Goal: Task Accomplishment & Management: Manage account settings

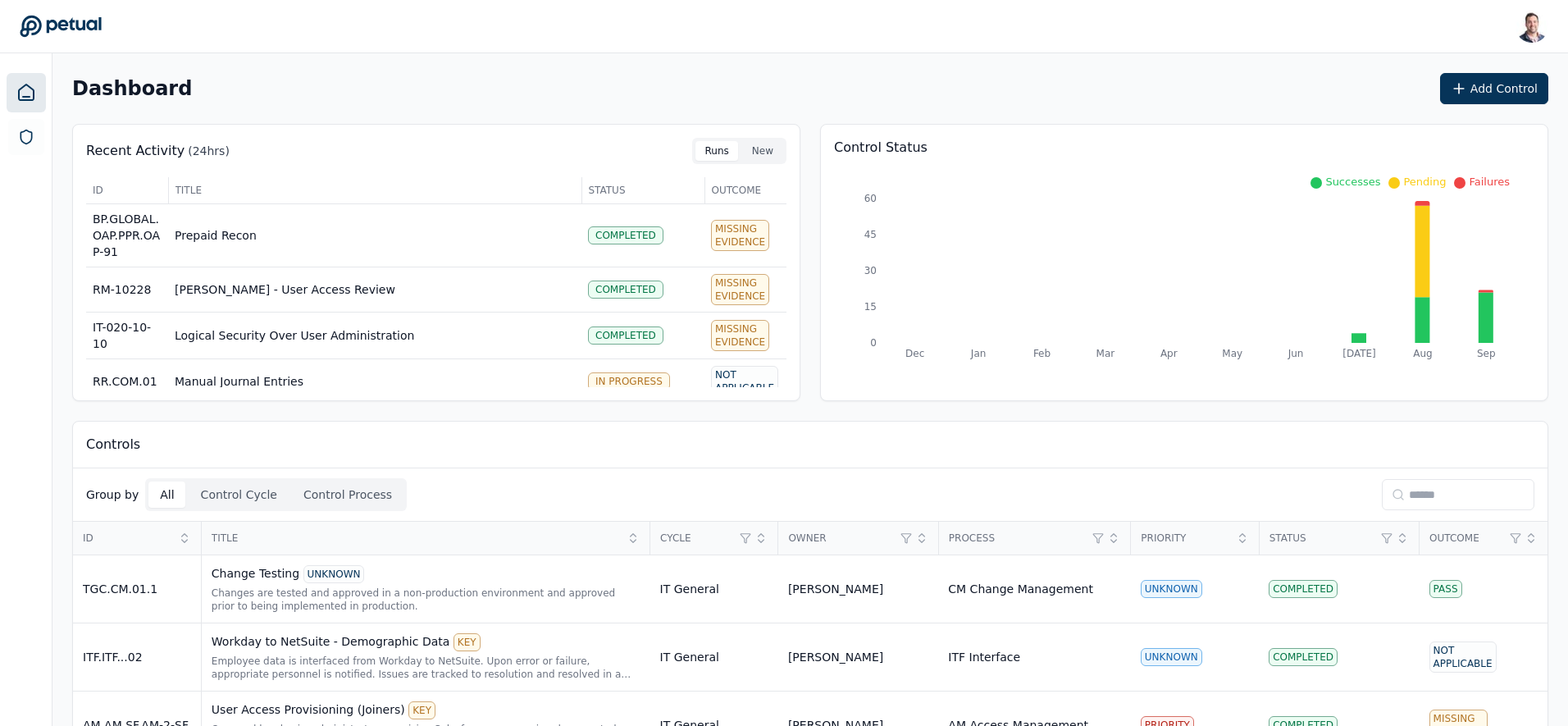
click at [1434, 493] on input at bounding box center [1459, 494] width 152 height 31
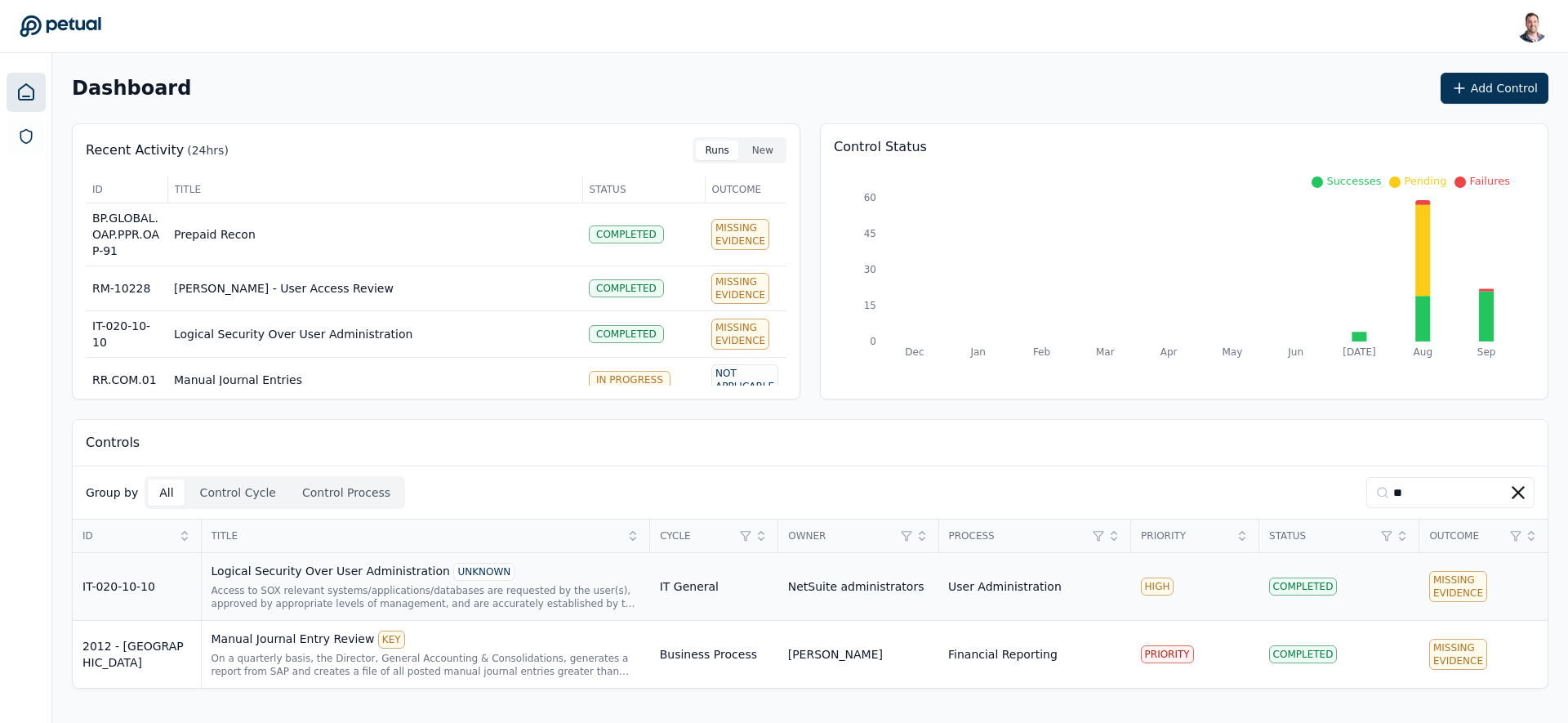
type input "**"
click at [368, 570] on div "Logical Security Over User Administration UNKNOWN" at bounding box center [425, 571] width 428 height 18
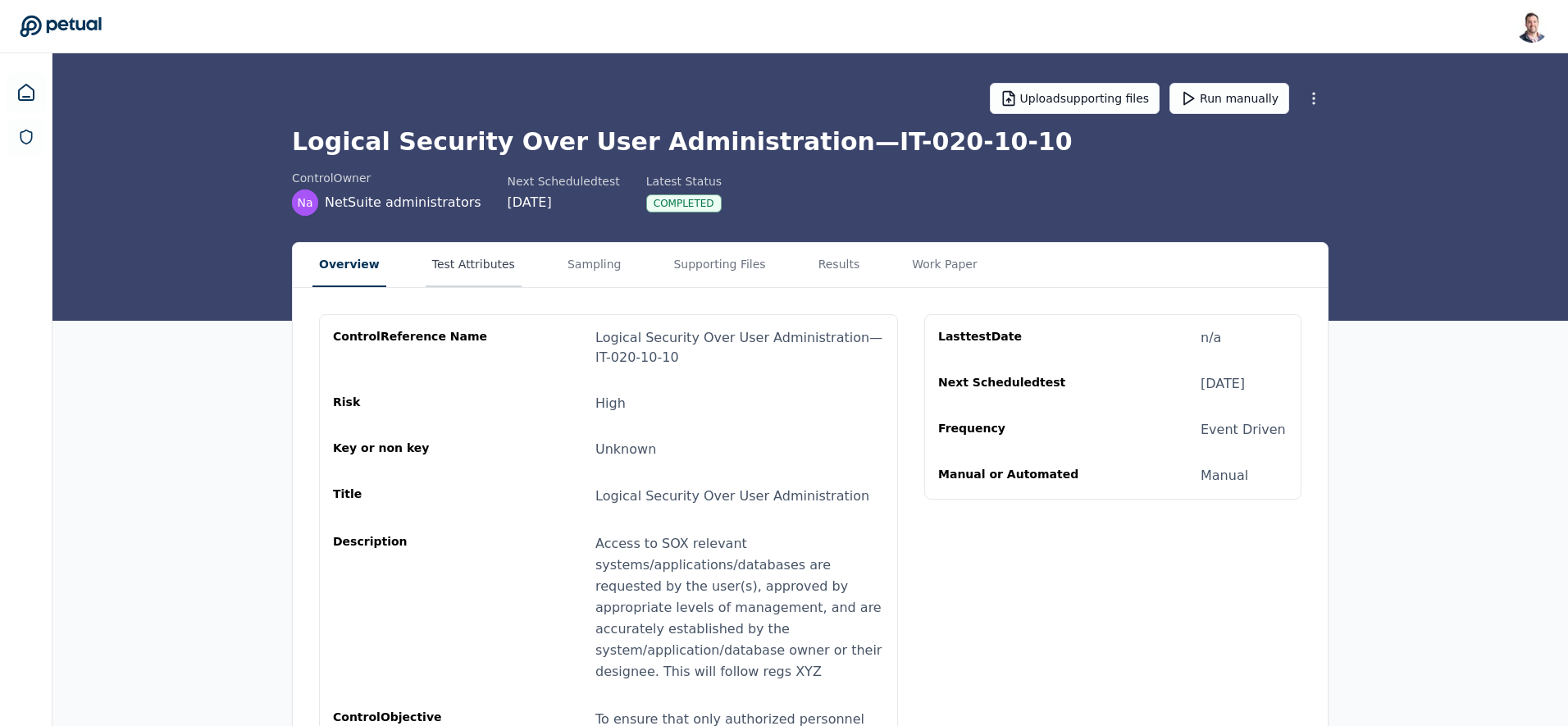
click at [476, 272] on button "Test Attributes" at bounding box center [474, 265] width 96 height 44
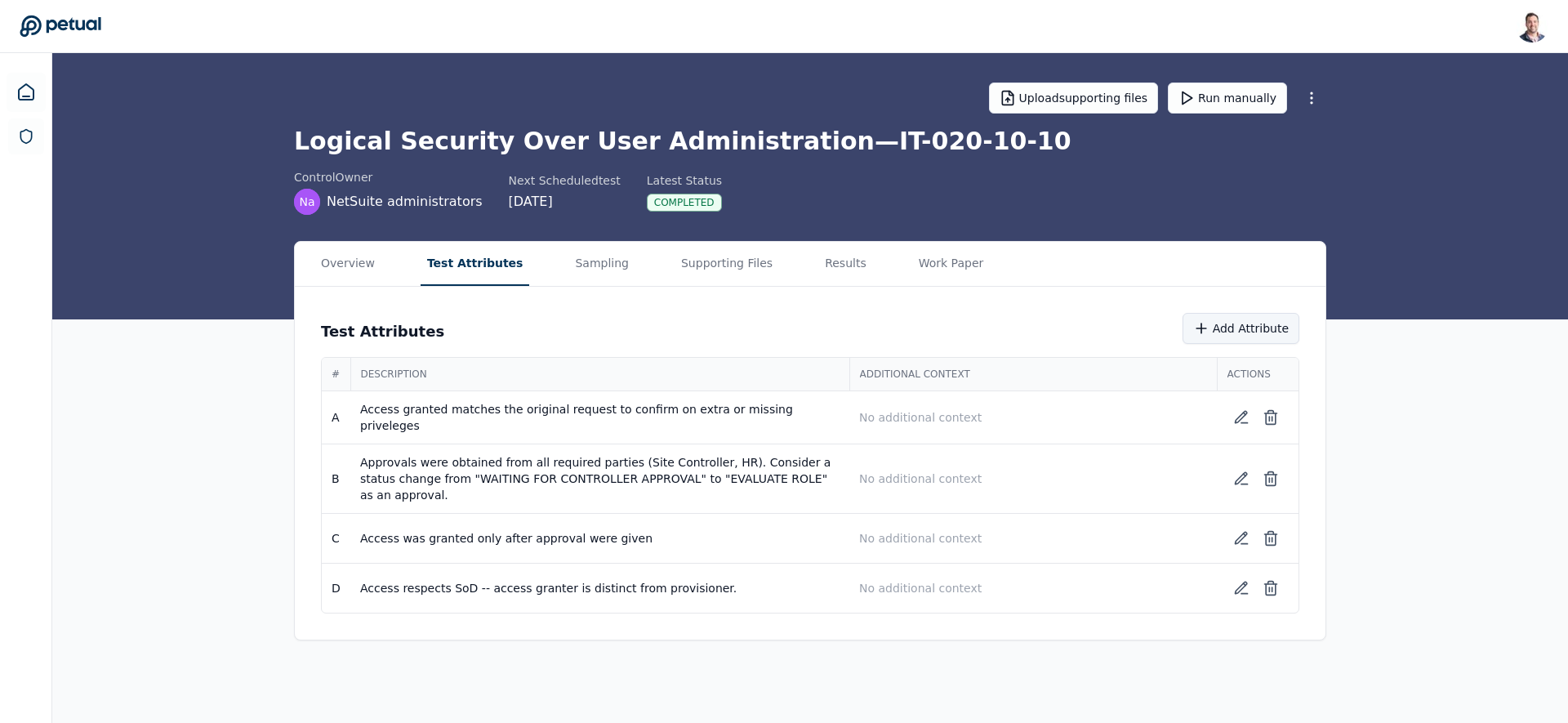
click at [1262, 336] on button "Add Attribute" at bounding box center [1241, 328] width 117 height 31
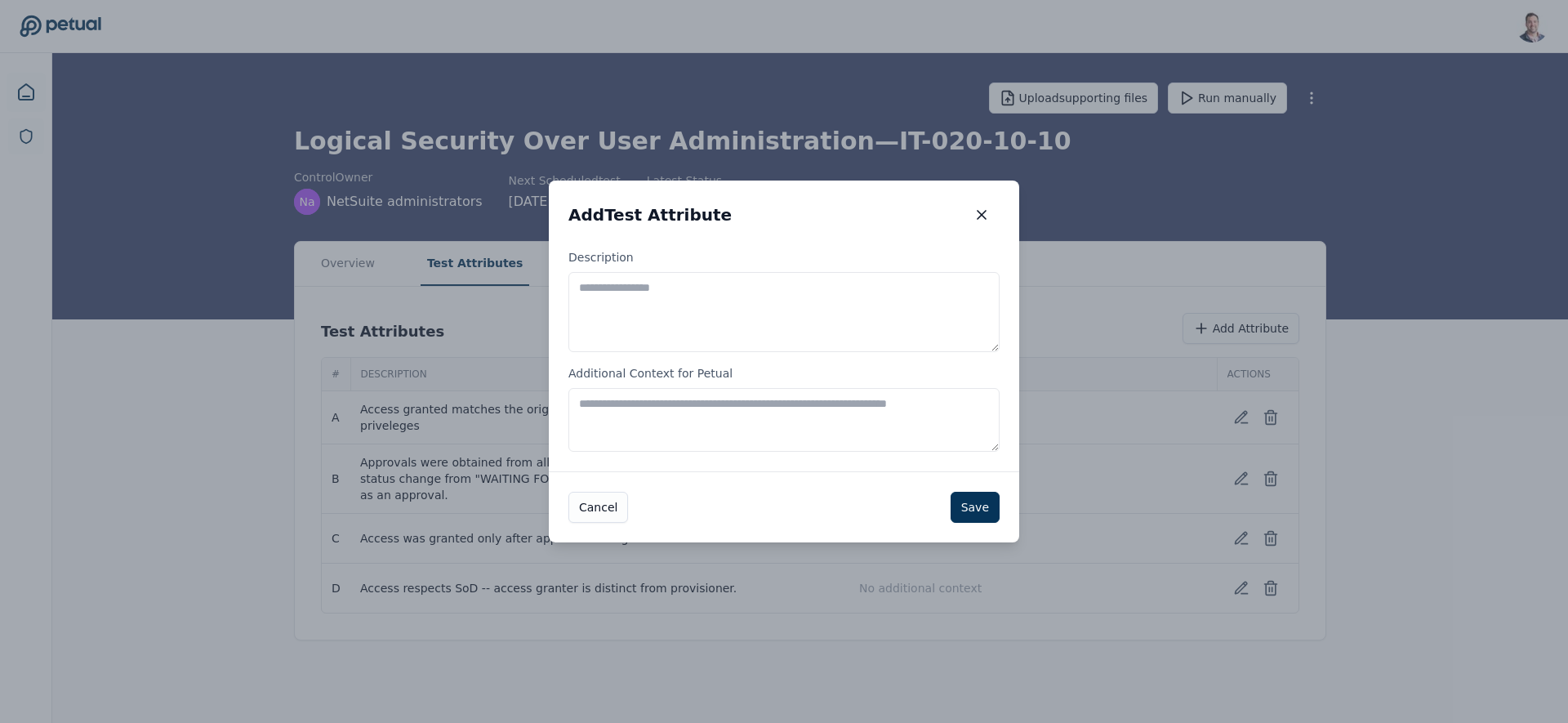
click at [675, 399] on textarea "Additional Context for Petual" at bounding box center [784, 419] width 431 height 64
click at [985, 217] on icon "button" at bounding box center [981, 215] width 16 height 16
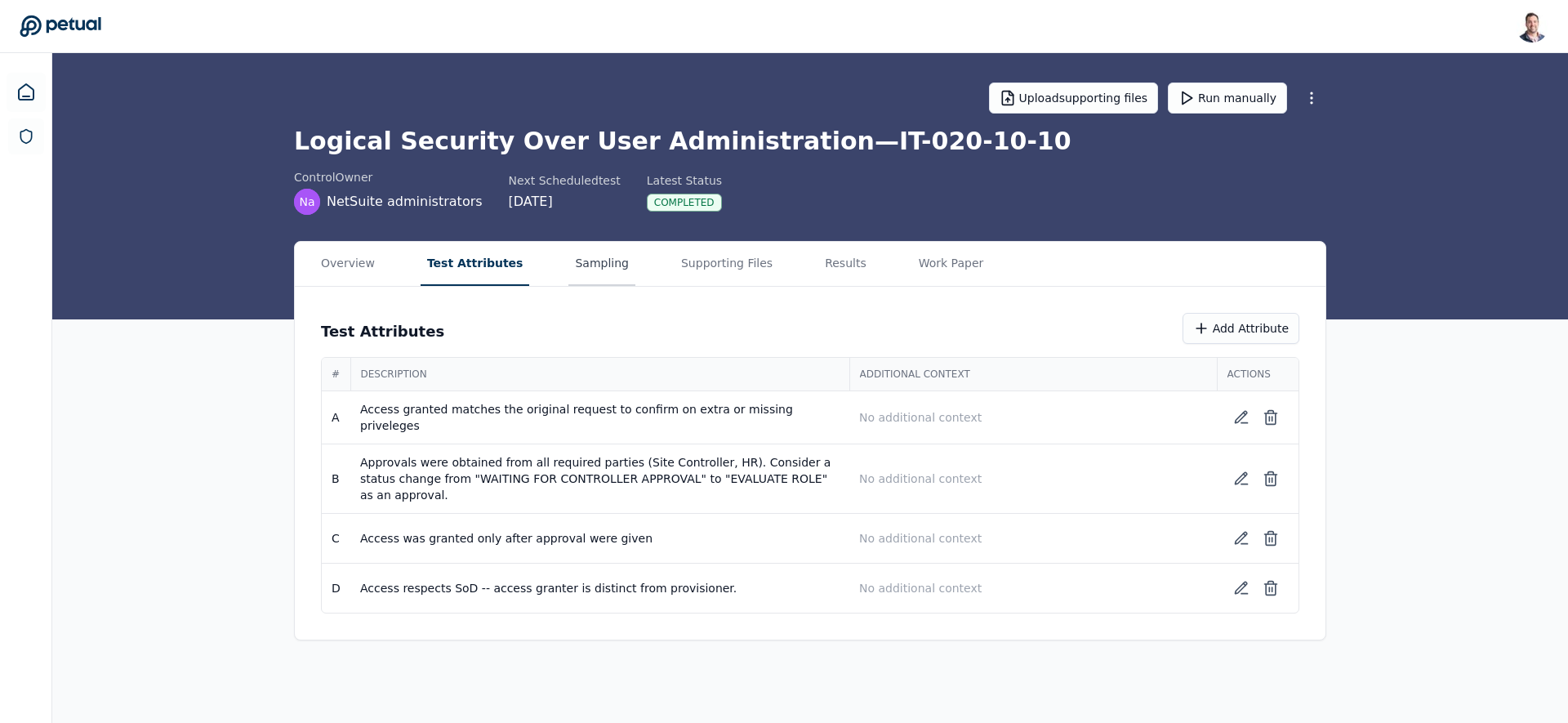
click at [575, 271] on button "Sampling" at bounding box center [601, 264] width 67 height 44
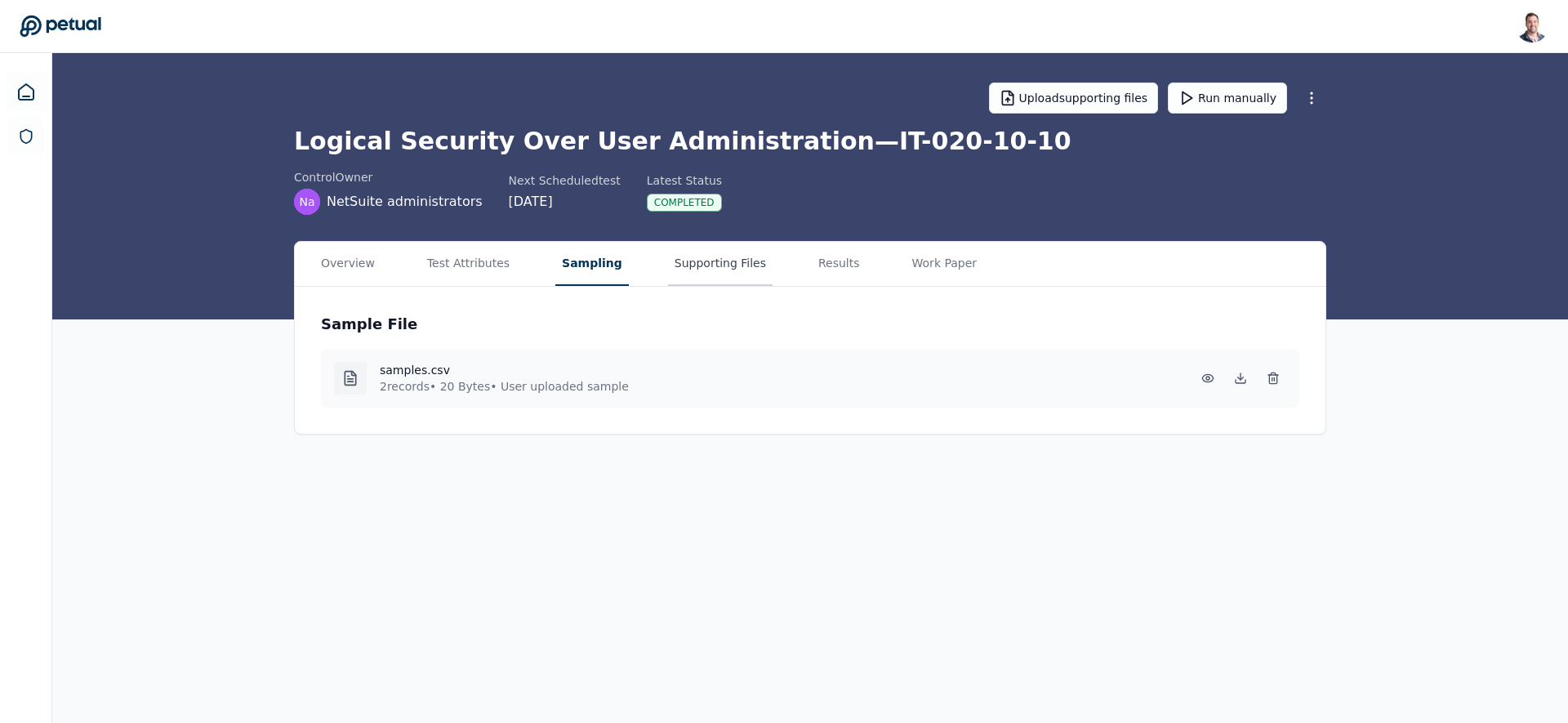
click at [689, 267] on button "Supporting Files" at bounding box center [720, 264] width 105 height 44
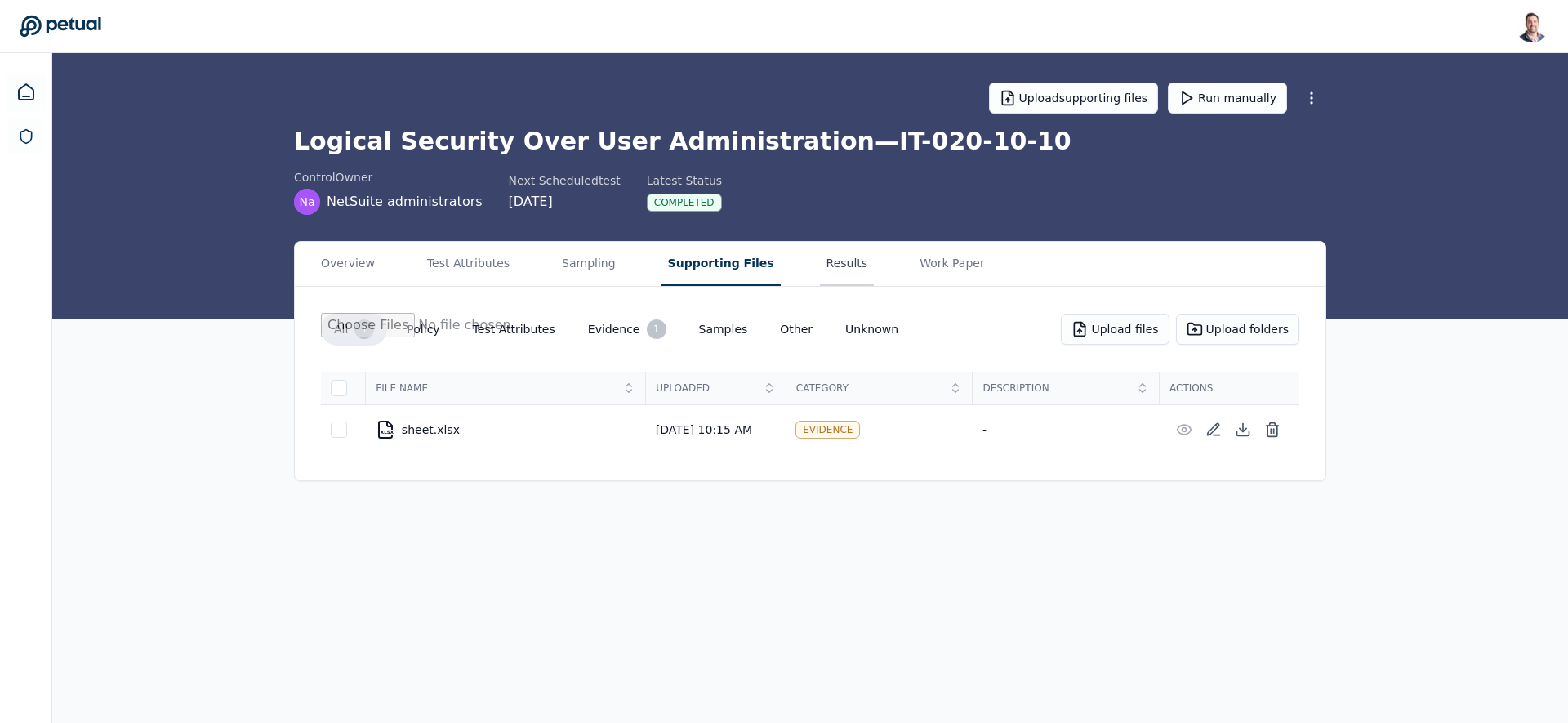
click at [830, 252] on button "Results" at bounding box center [847, 264] width 55 height 44
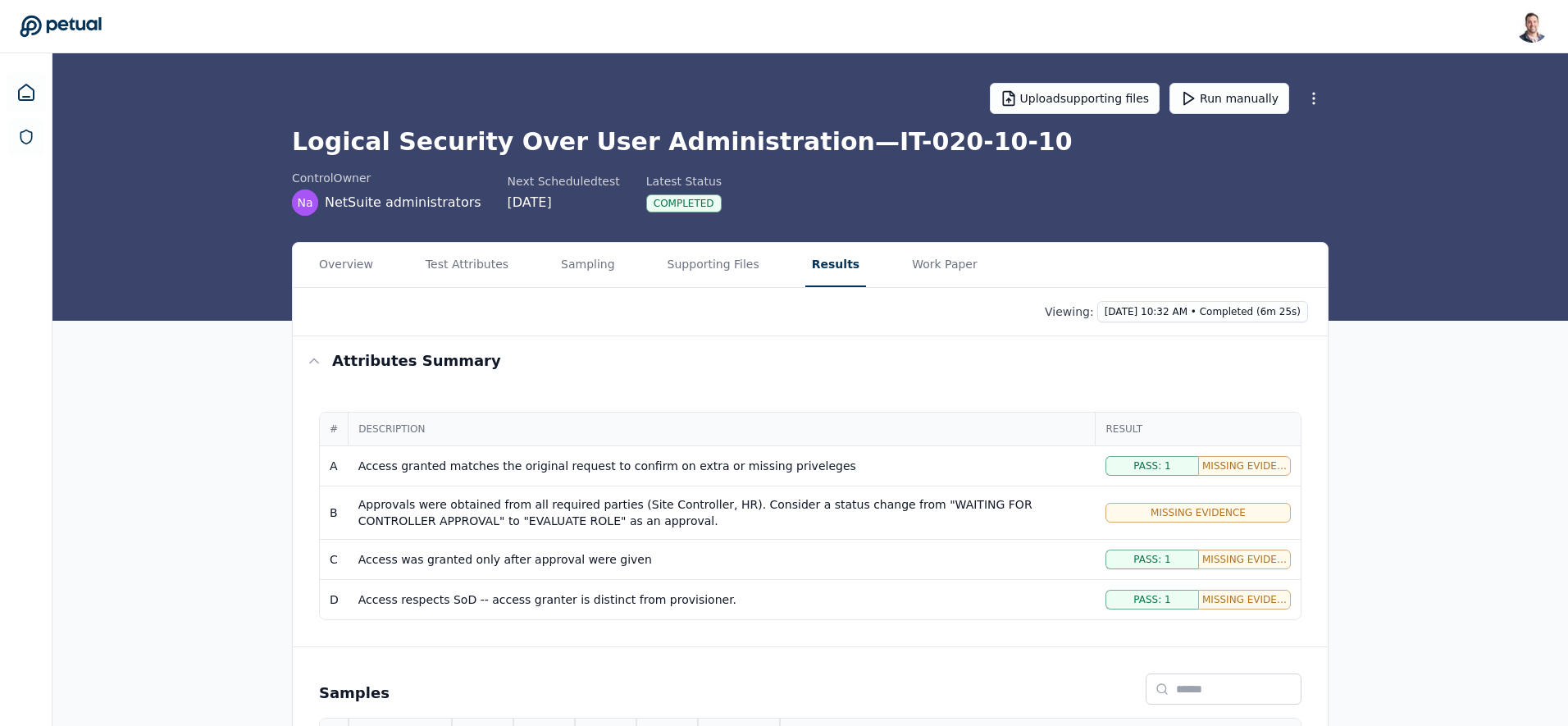
scroll to position [12, 0]
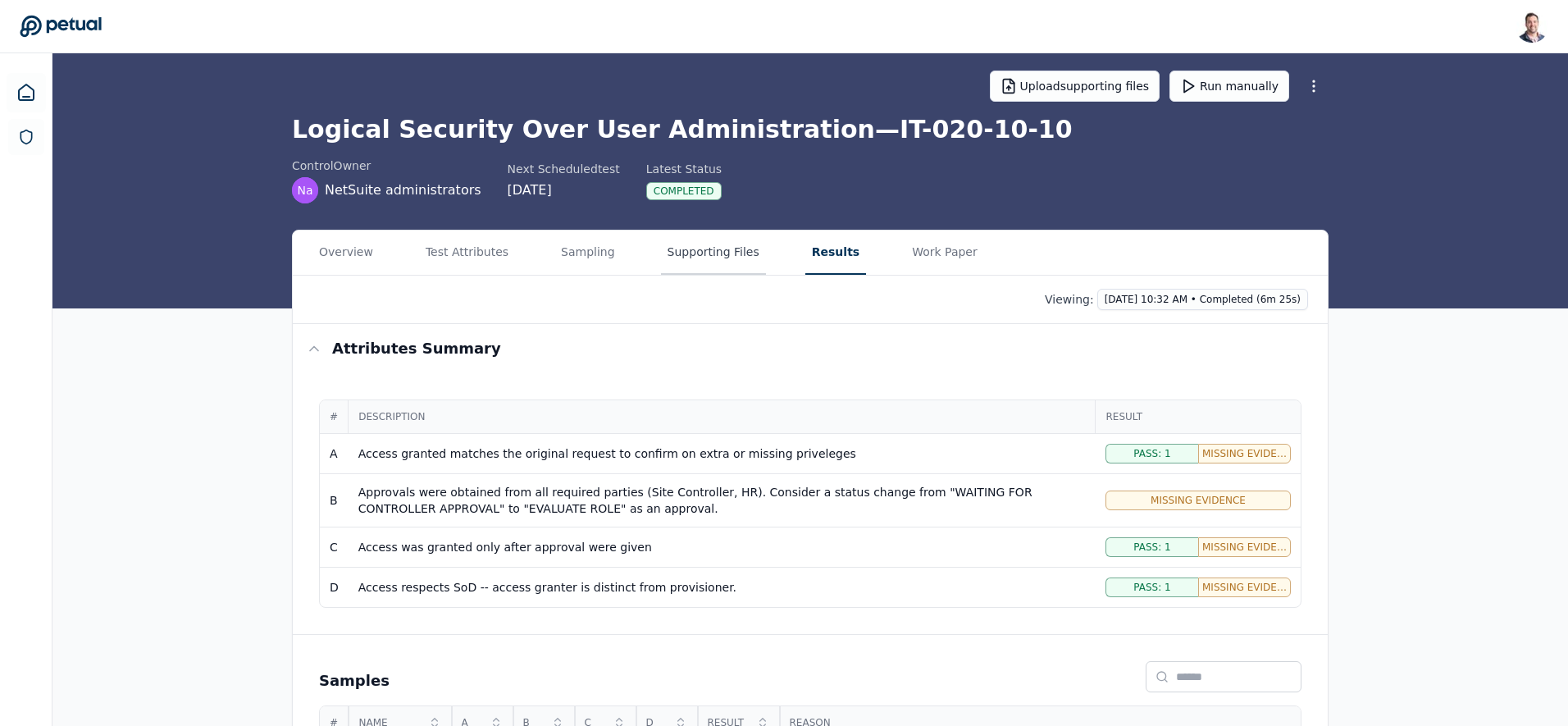
click at [686, 251] on button "Supporting Files" at bounding box center [713, 252] width 105 height 44
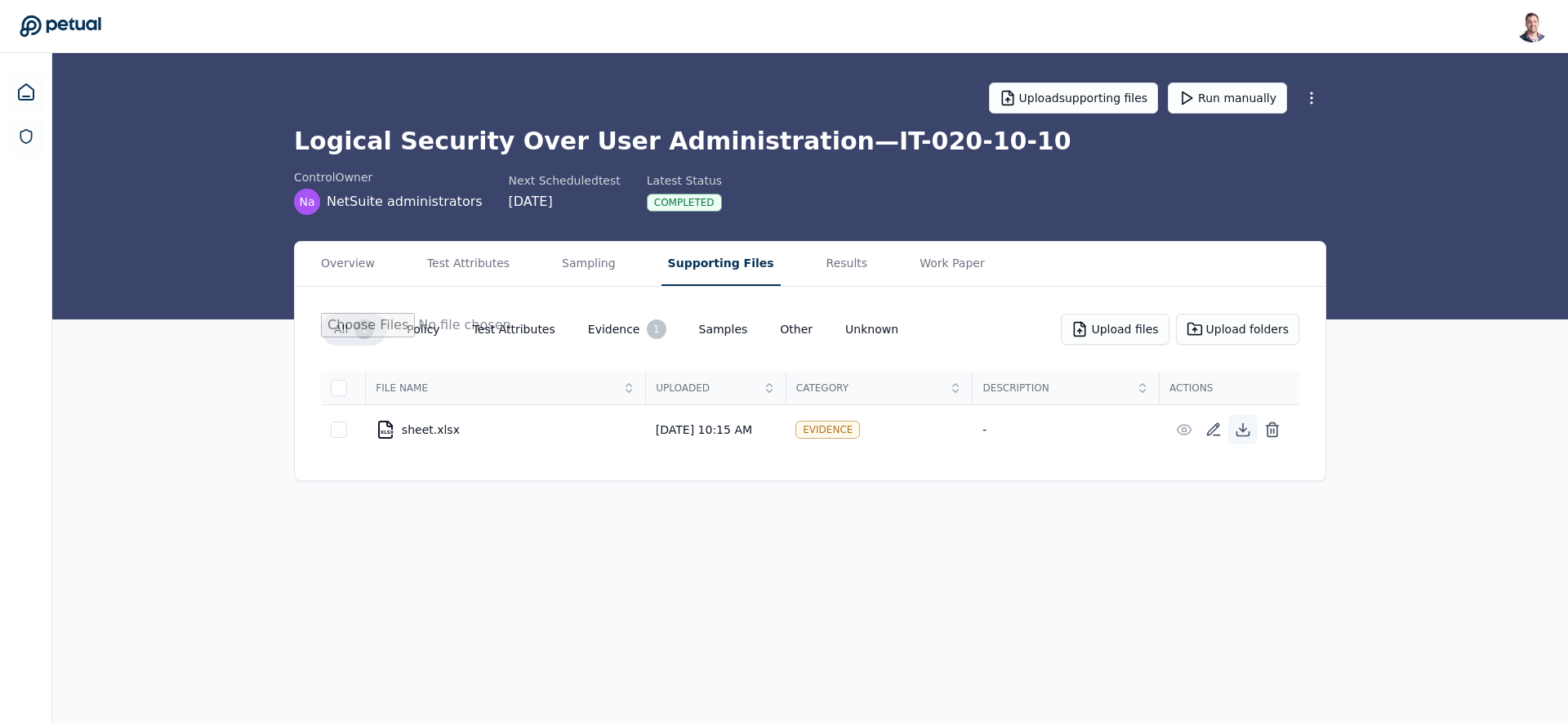
click at [1238, 430] on icon at bounding box center [1243, 429] width 16 height 16
click at [908, 517] on main "Upload supporting files Run manually Logical Security Over User Administration …" at bounding box center [810, 387] width 1516 height 669
click at [24, 95] on icon at bounding box center [26, 92] width 14 height 15
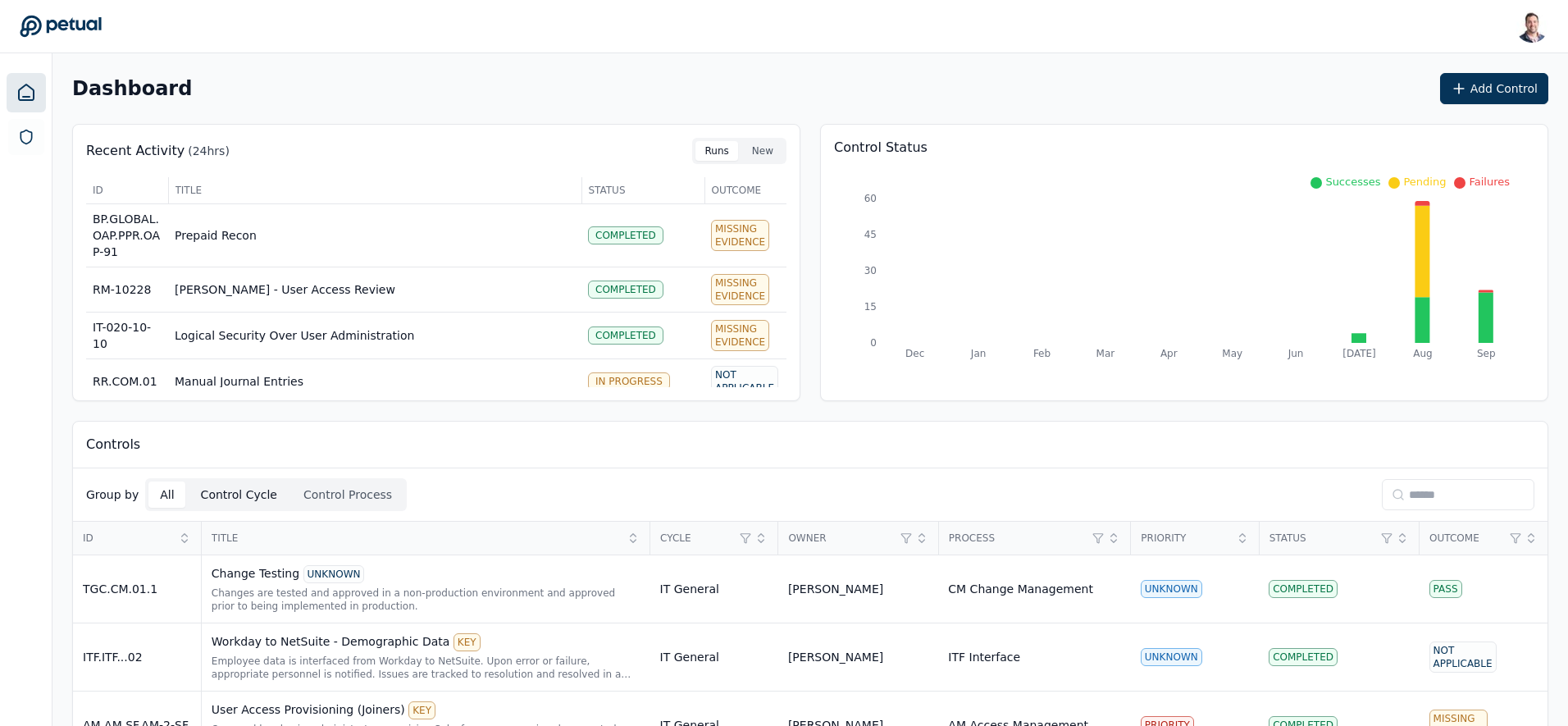
click at [232, 487] on button "Control Cycle" at bounding box center [240, 494] width 99 height 27
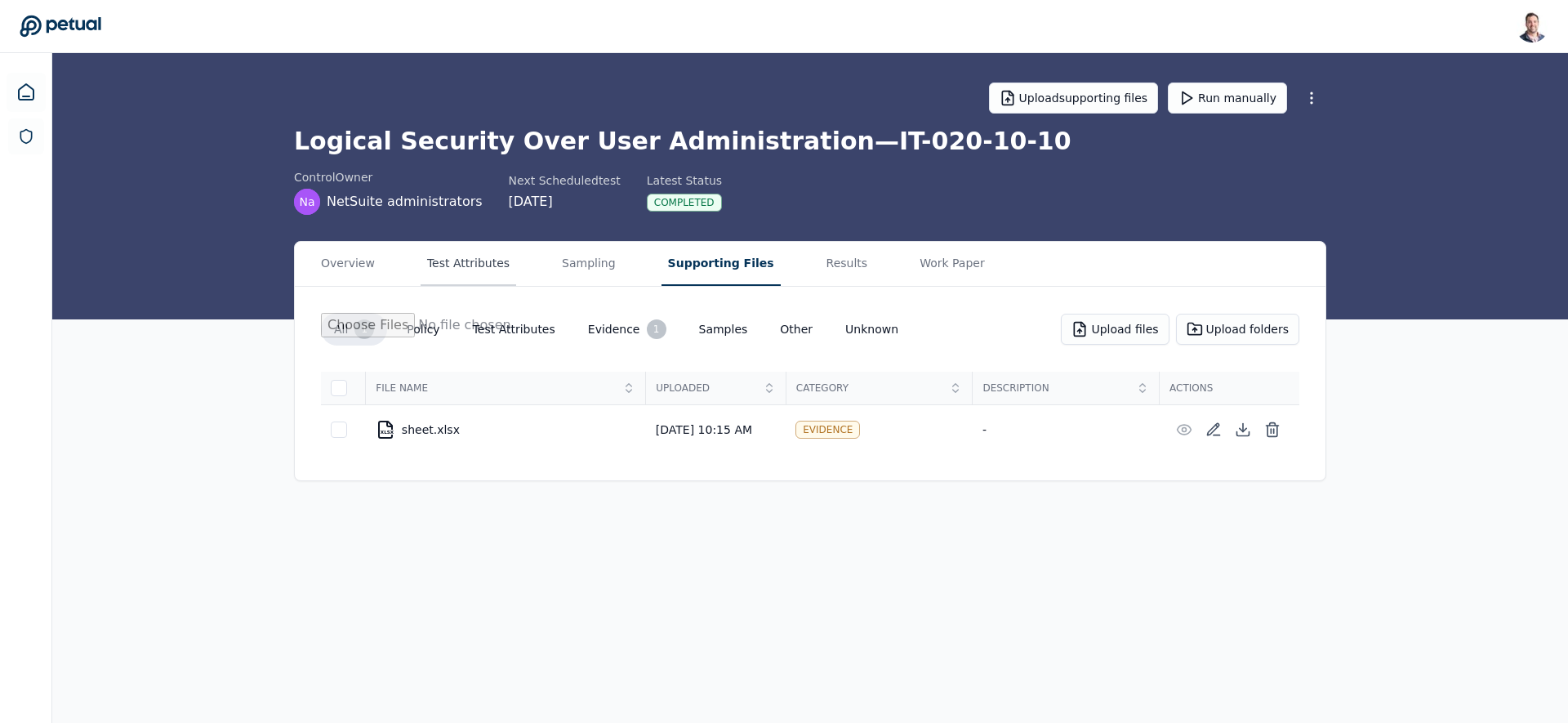
click at [479, 271] on button "Test Attributes" at bounding box center [468, 264] width 95 height 44
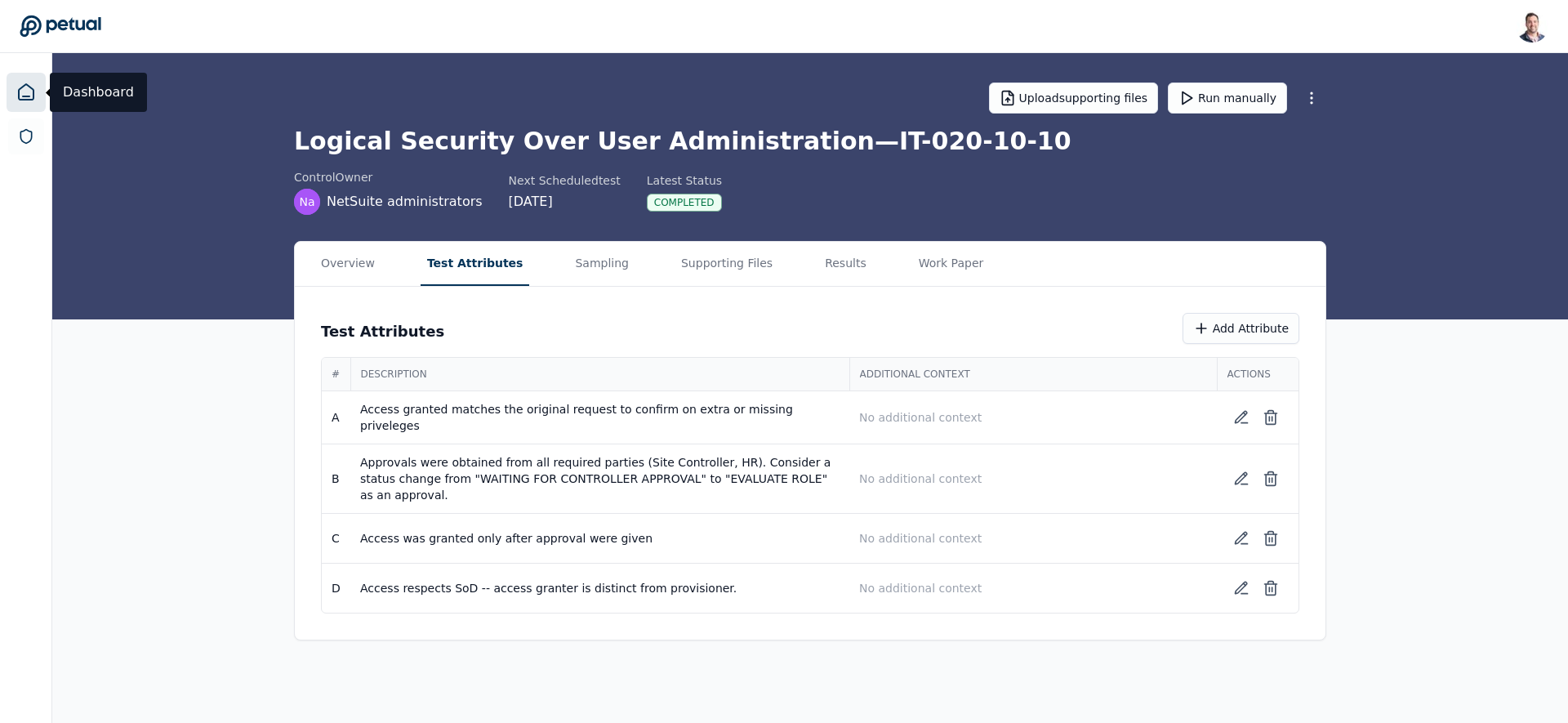
click at [26, 93] on icon at bounding box center [26, 92] width 20 height 20
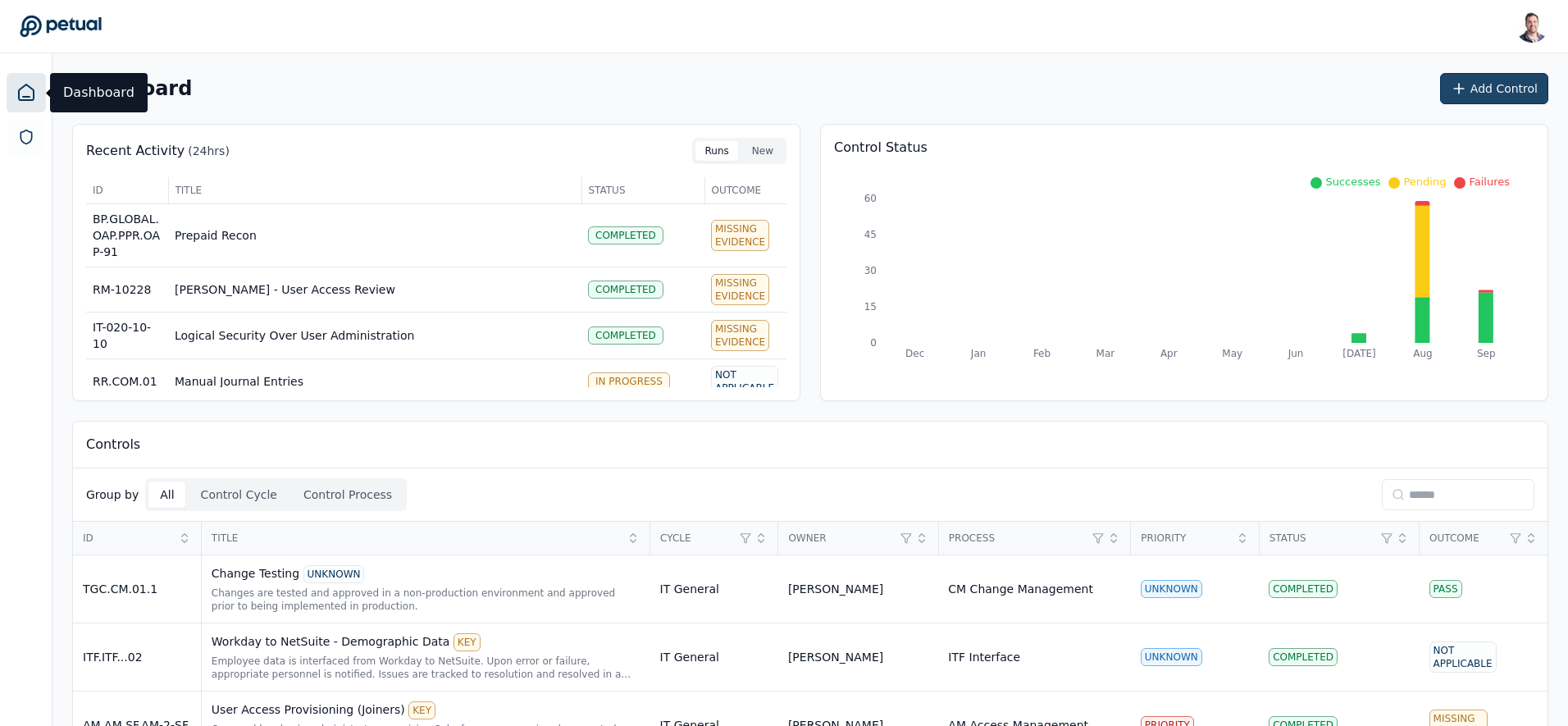
click at [1478, 82] on button "Add Control" at bounding box center [1494, 88] width 109 height 31
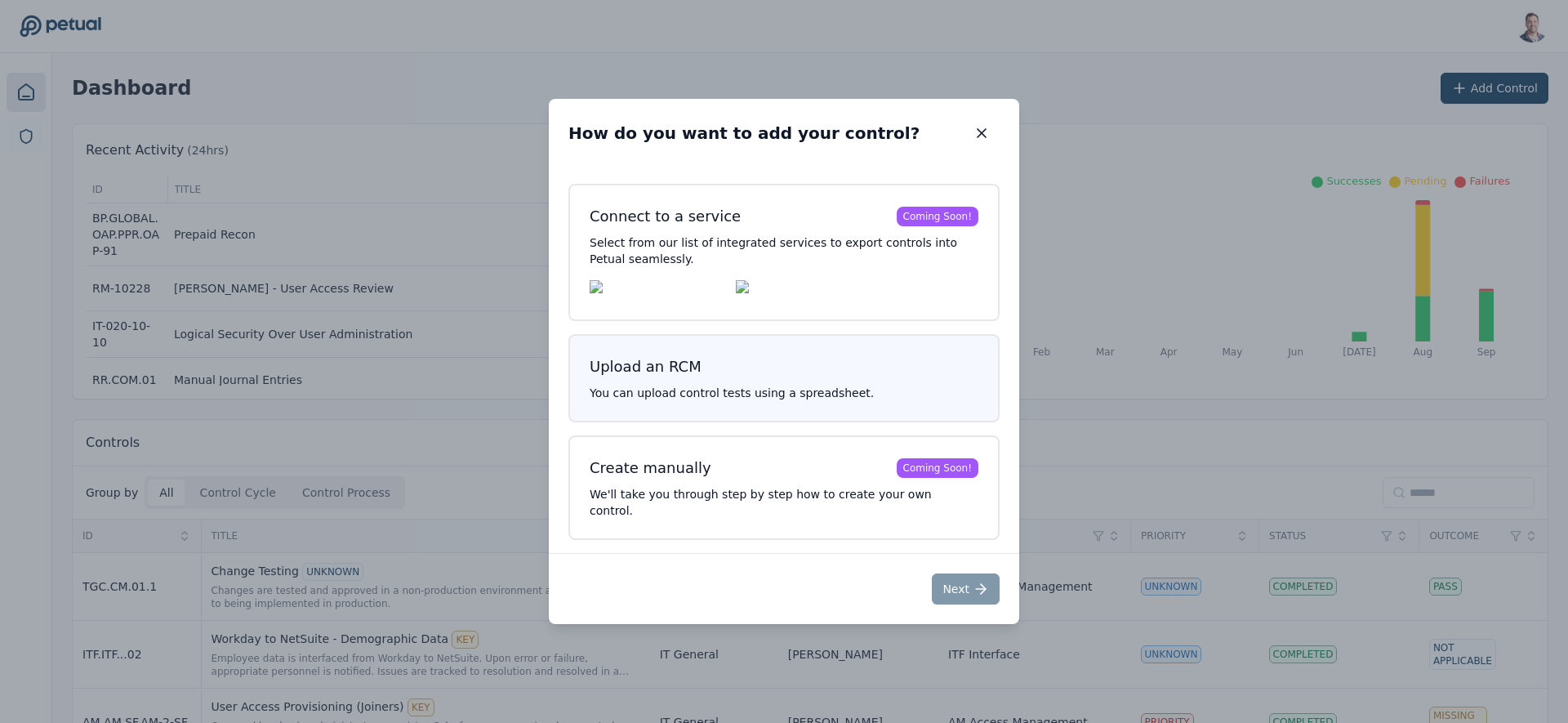
click at [779, 378] on h3 "Upload an RCM" at bounding box center [784, 366] width 388 height 23
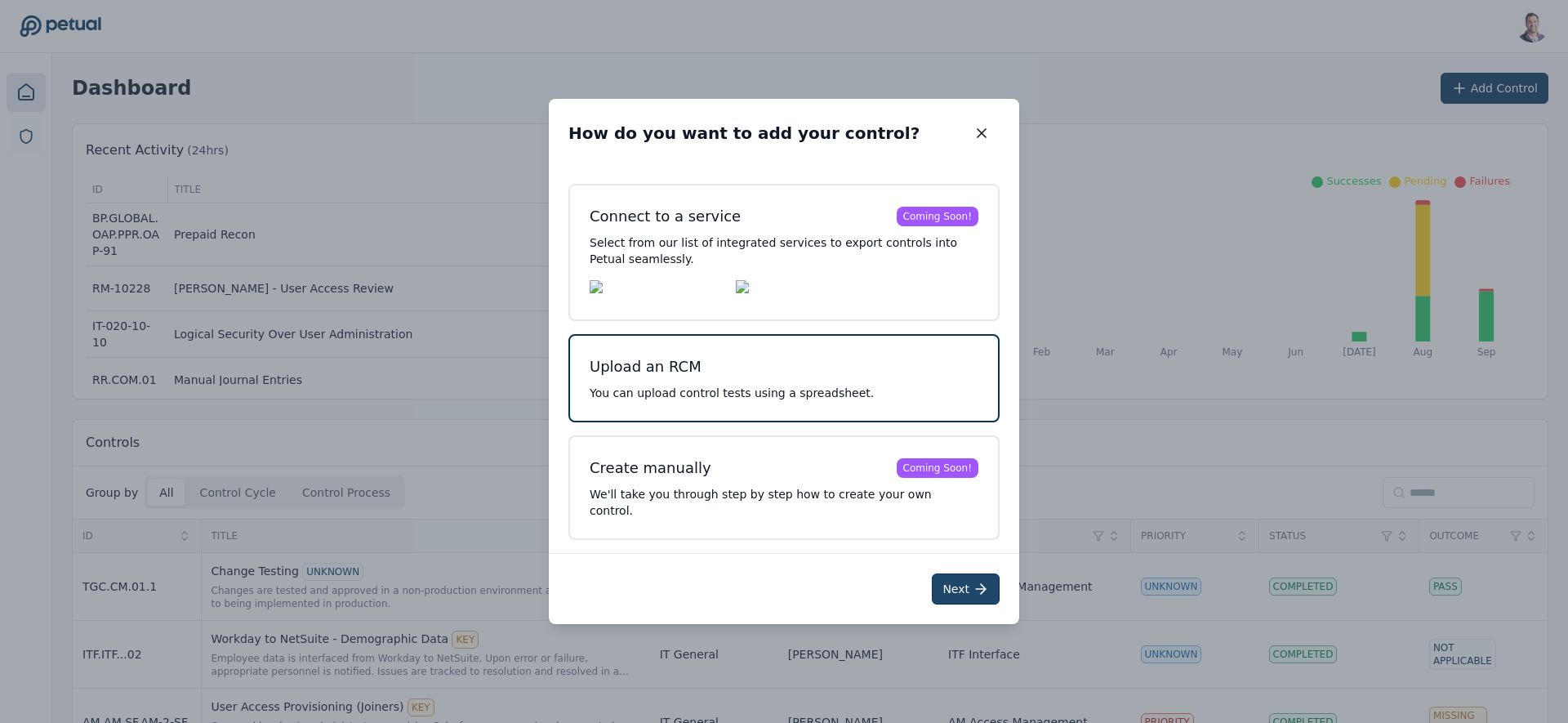
click at [967, 584] on button "Next" at bounding box center [966, 588] width 68 height 31
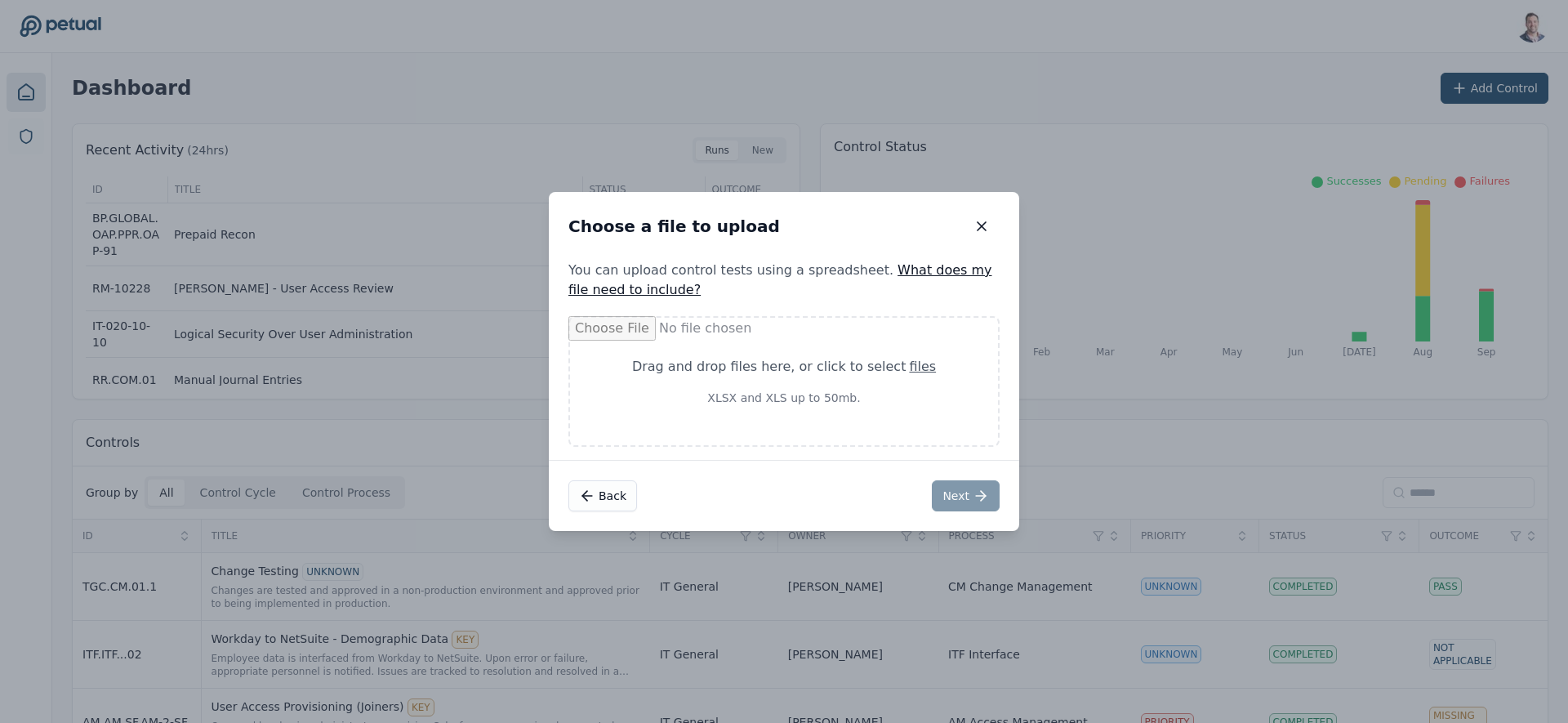
click at [979, 223] on icon "button" at bounding box center [982, 227] width 9 height 9
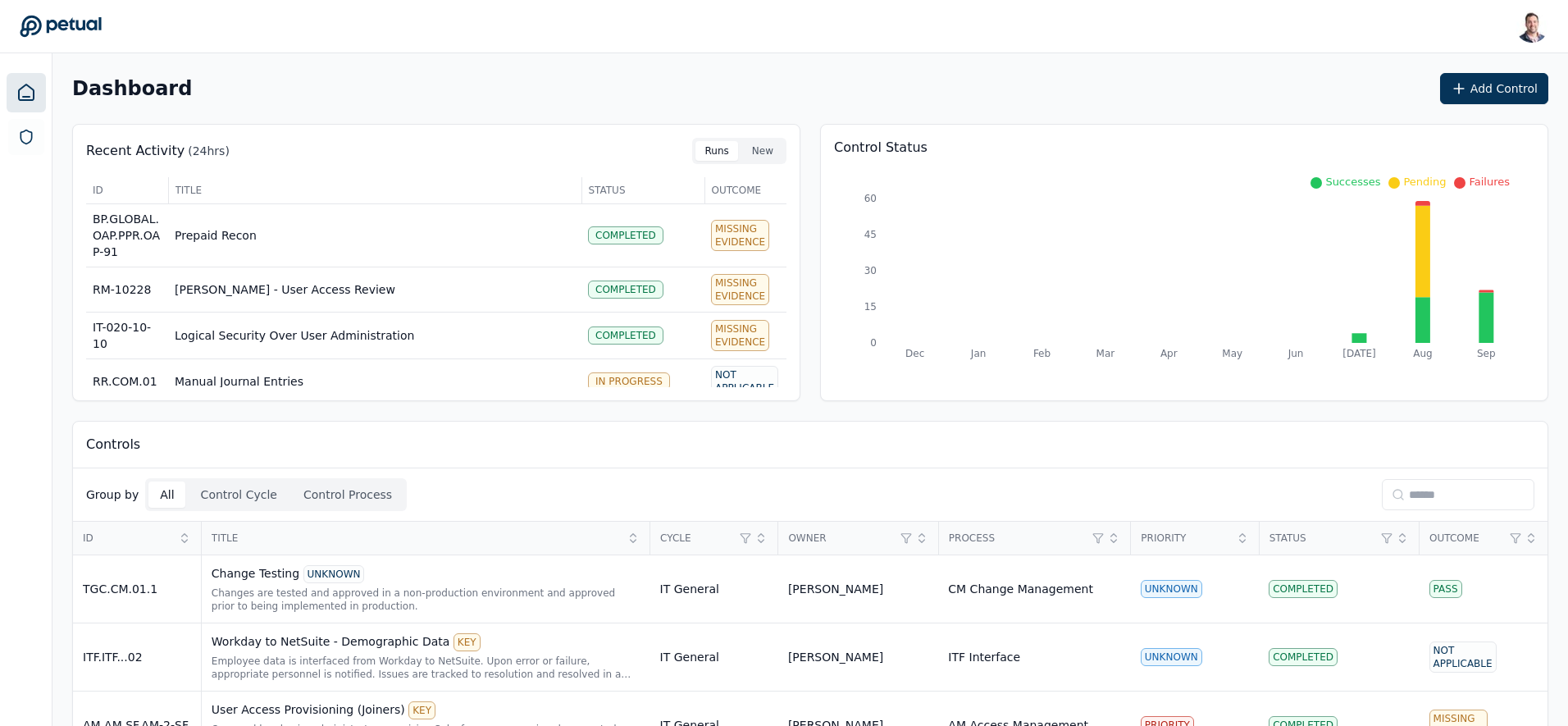
click at [1435, 500] on input at bounding box center [1459, 494] width 152 height 31
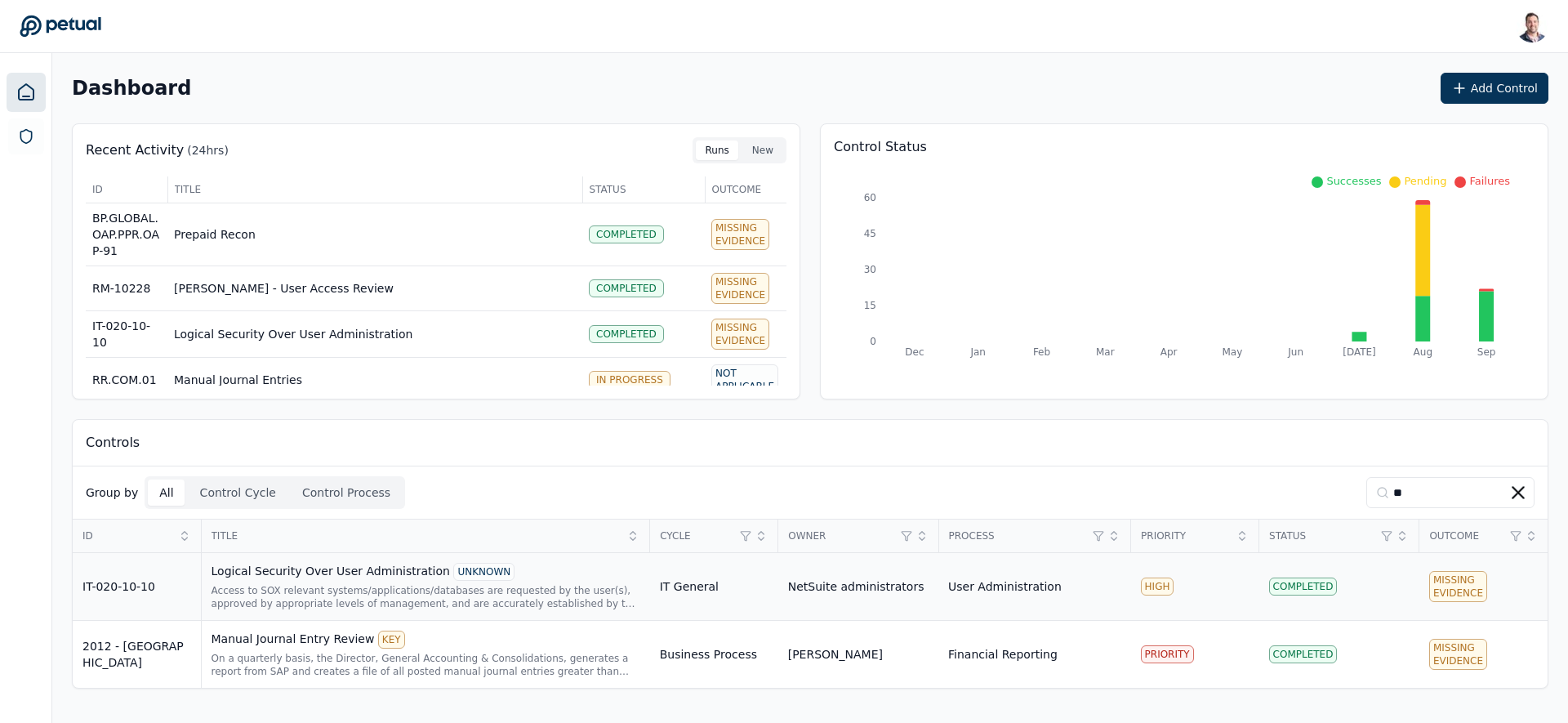
type input "**"
click at [319, 594] on div "Access to SOX relevant systems/applications/databases are requested by the user…" at bounding box center [425, 597] width 428 height 26
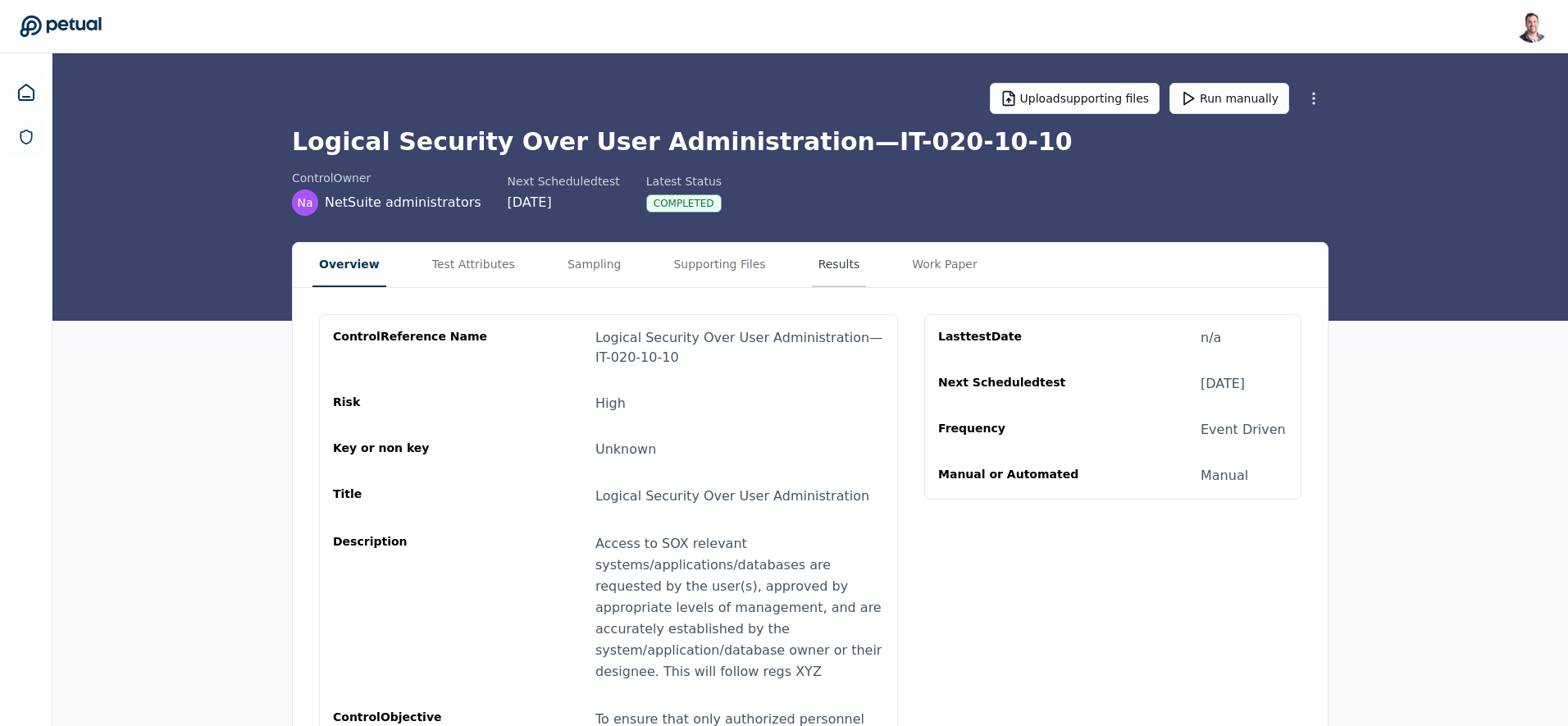
click at [829, 262] on button "Results" at bounding box center [839, 265] width 55 height 44
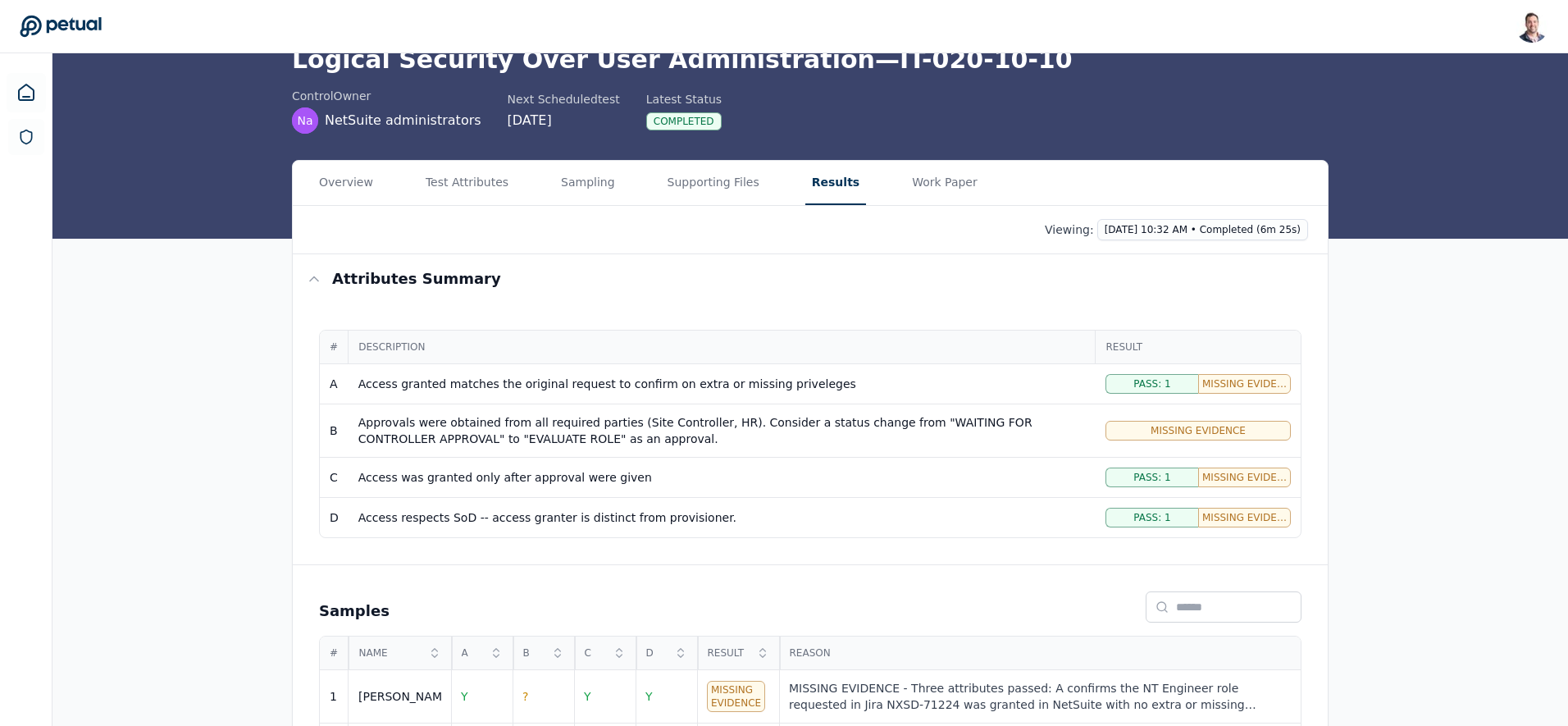
scroll to position [160, 0]
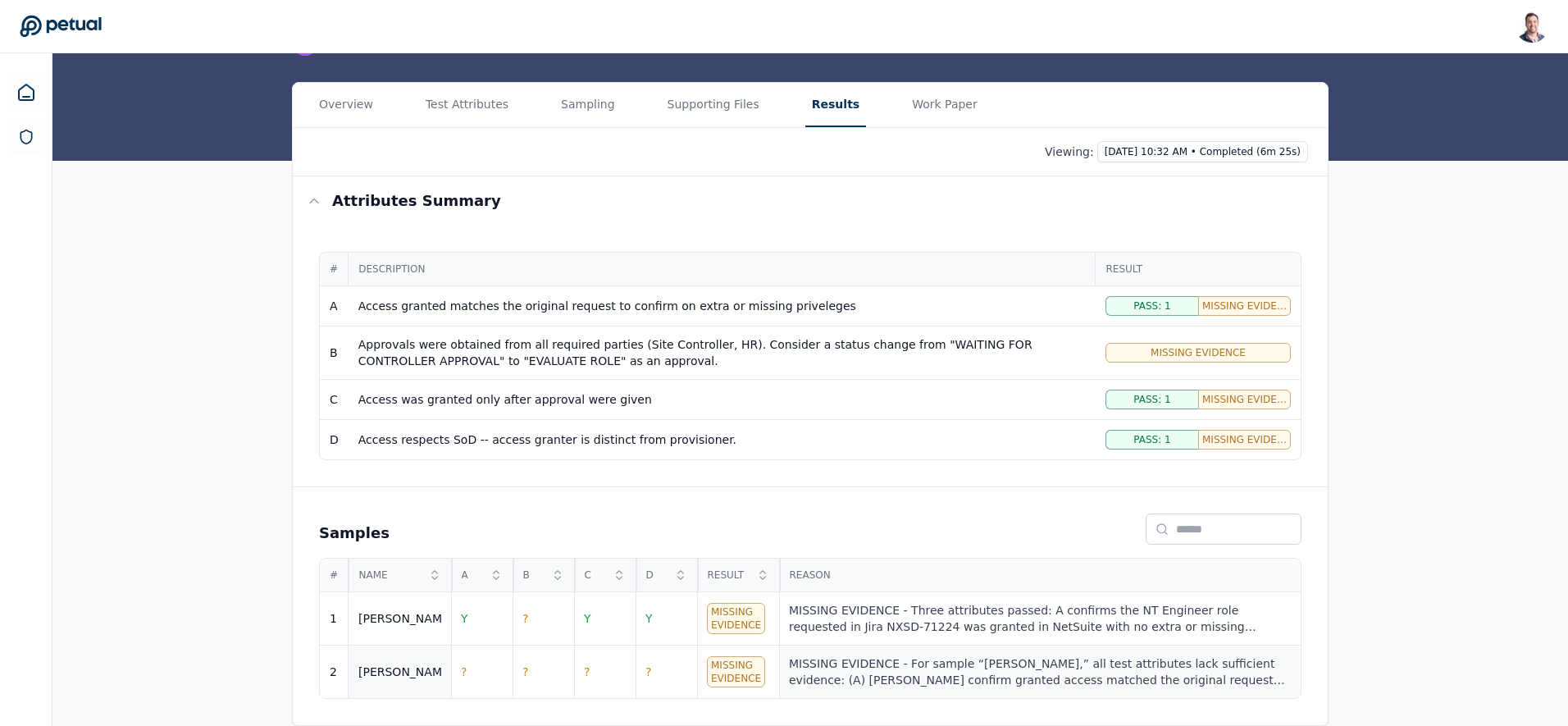
click at [1069, 667] on div "MISSING EVIDENCE - For sample “[PERSON_NAME],” all test attributes lack suffici…" at bounding box center [1039, 671] width 502 height 32
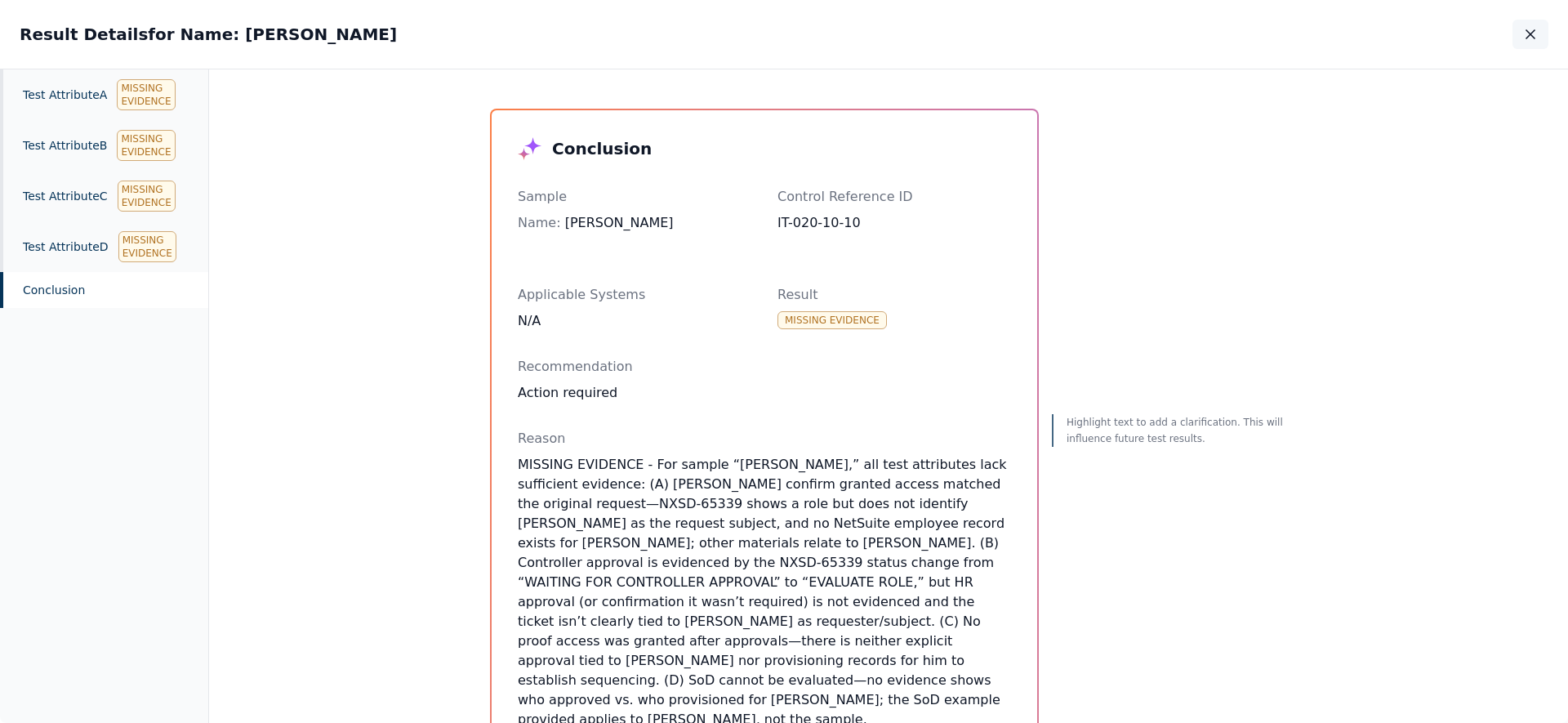
click at [1531, 34] on icon "button" at bounding box center [1530, 34] width 16 height 16
